Goal: Information Seeking & Learning: Learn about a topic

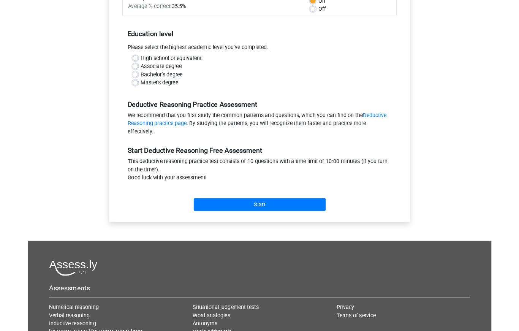
scroll to position [130, 0]
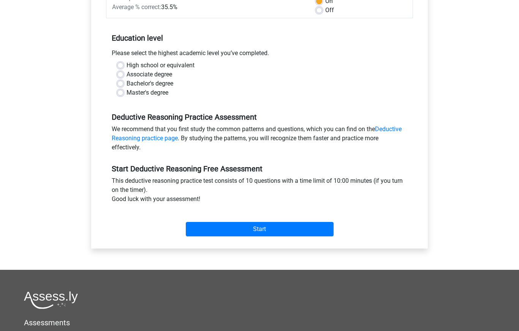
click at [127, 86] on label "Bachelor's degree" at bounding box center [150, 83] width 47 height 9
click at [119, 86] on input "Bachelor's degree" at bounding box center [120, 83] width 6 height 8
radio input "true"
click at [233, 233] on input "Start" at bounding box center [260, 229] width 148 height 14
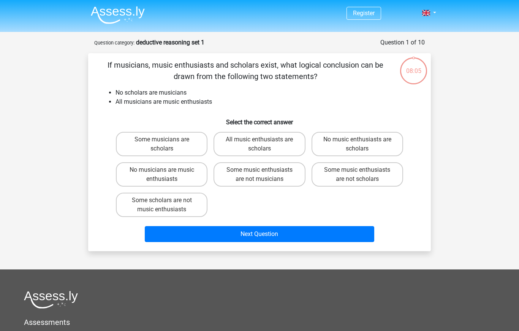
click at [281, 178] on label "Some music enthusiasts are not musicians" at bounding box center [260, 174] width 92 height 24
click at [264, 175] on input "Some music enthusiasts are not musicians" at bounding box center [262, 172] width 5 height 5
radio input "true"
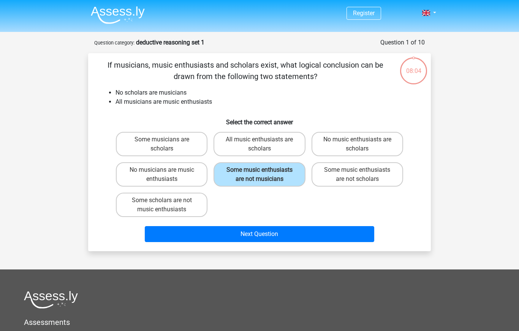
click at [266, 233] on button "Next Question" at bounding box center [260, 234] width 230 height 16
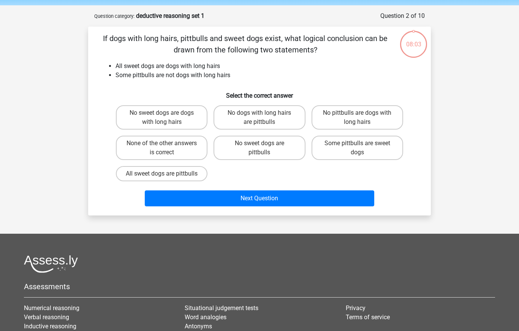
scroll to position [38, 0]
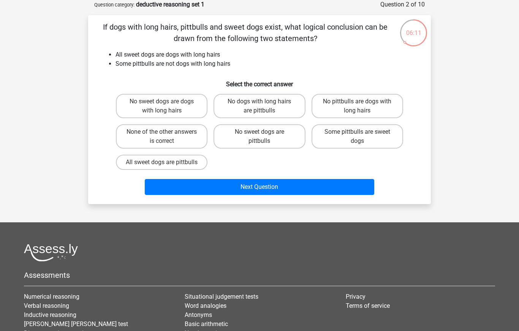
click at [192, 142] on label "None of the other answers is correct" at bounding box center [162, 136] width 92 height 24
click at [167, 137] on input "None of the other answers is correct" at bounding box center [164, 134] width 5 height 5
radio input "true"
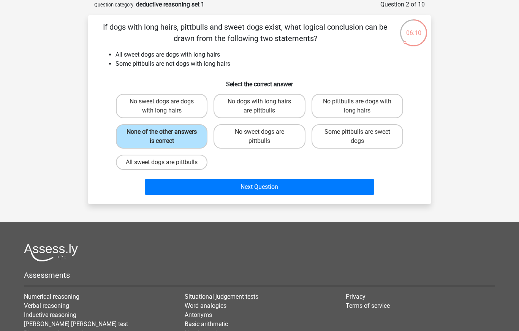
click at [272, 195] on button "Next Question" at bounding box center [260, 187] width 230 height 16
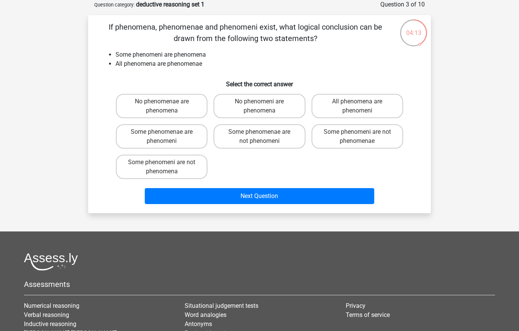
click at [195, 141] on label "Some phenomenae are phenomeni" at bounding box center [162, 136] width 92 height 24
click at [167, 137] on input "Some phenomenae are phenomeni" at bounding box center [164, 134] width 5 height 5
radio input "true"
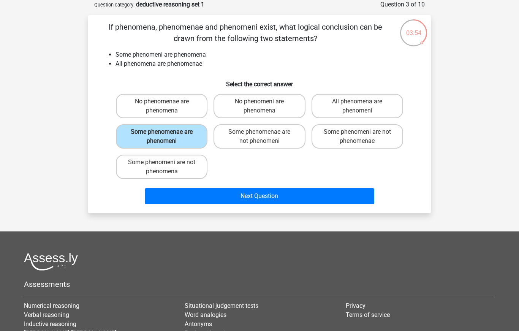
click at [190, 169] on label "Some phenomeni are not phenomena" at bounding box center [162, 167] width 92 height 24
click at [167, 167] on input "Some phenomeni are not phenomena" at bounding box center [164, 164] width 5 height 5
radio input "true"
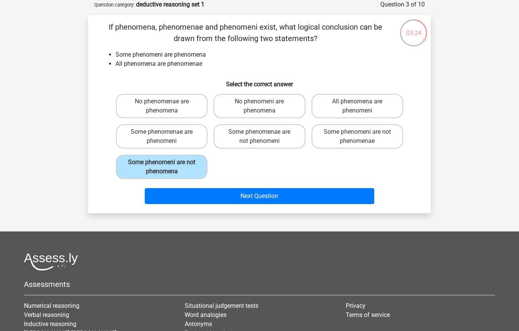
click at [274, 198] on button "Next Question" at bounding box center [260, 196] width 230 height 16
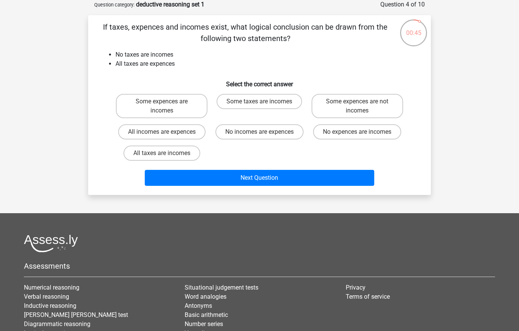
scroll to position [33, 0]
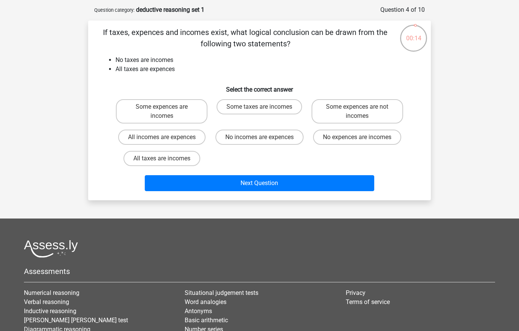
click at [370, 116] on label "Some expences are not incomes" at bounding box center [358, 111] width 92 height 24
click at [362, 112] on input "Some expences are not incomes" at bounding box center [359, 109] width 5 height 5
radio input "true"
click at [329, 185] on button "Next Question" at bounding box center [260, 183] width 230 height 16
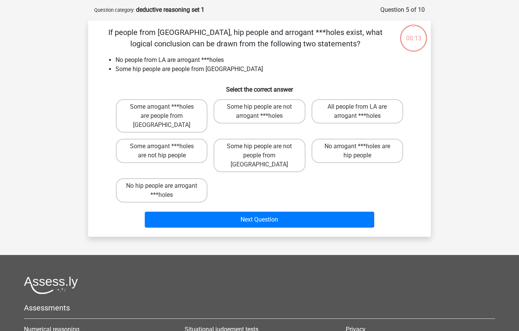
scroll to position [38, 0]
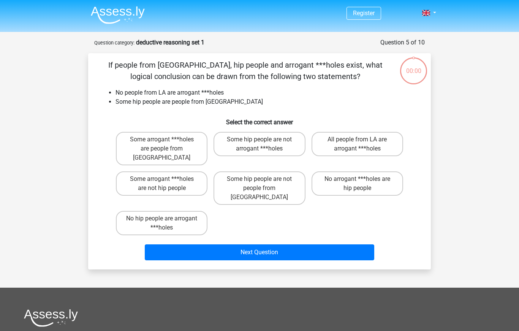
scroll to position [38, 0]
